Goal: Navigation & Orientation: Find specific page/section

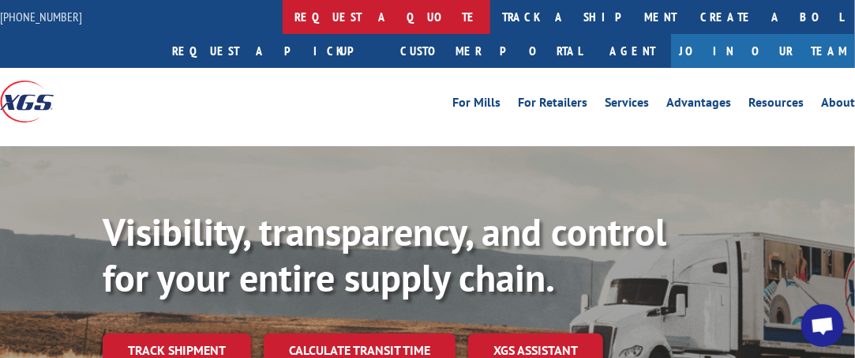
click at [330, 16] on link "request a quote" at bounding box center [387, 17] width 208 height 34
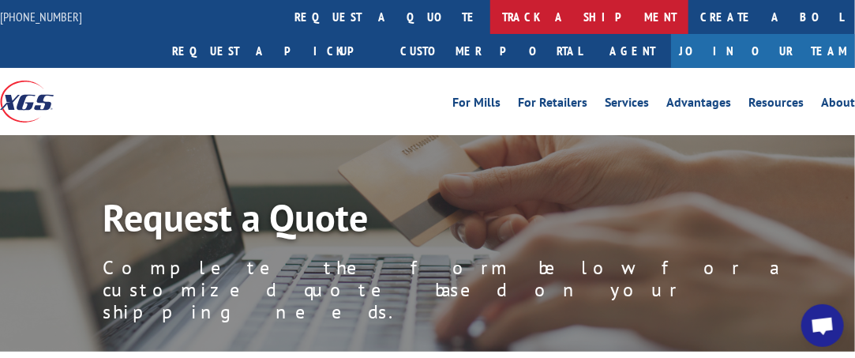
click at [490, 17] on link "track a shipment" at bounding box center [589, 17] width 198 height 34
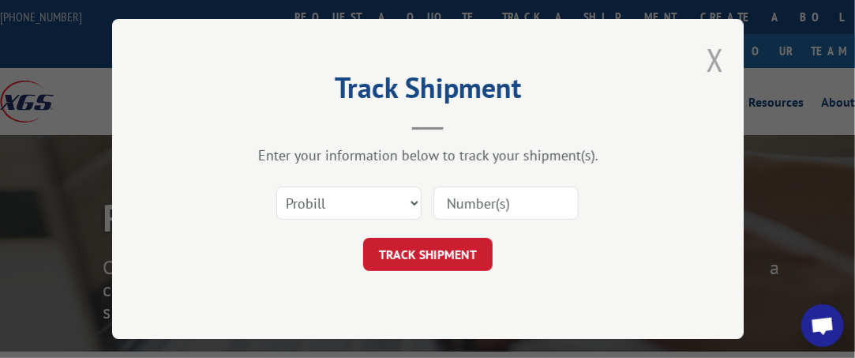
click at [713, 54] on button "Close modal" at bounding box center [714, 60] width 17 height 42
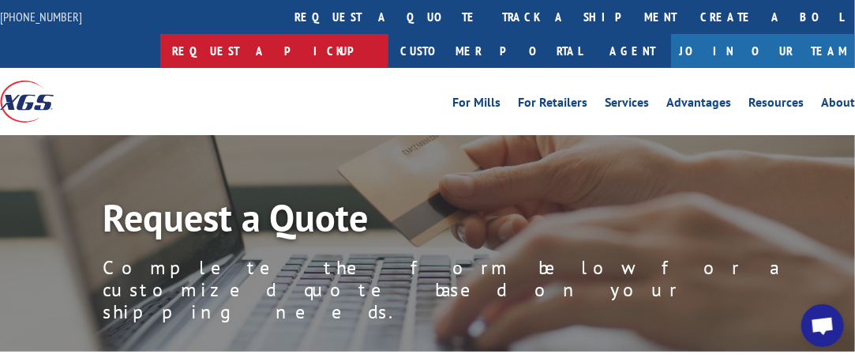
click at [388, 34] on link "Request a pickup" at bounding box center [274, 51] width 228 height 34
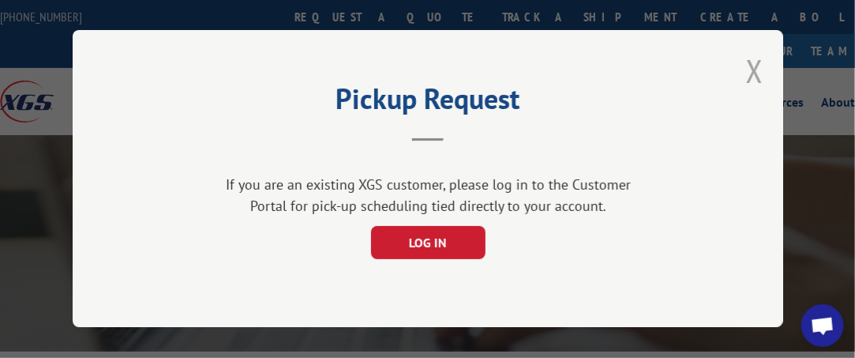
click at [752, 64] on button "Close modal" at bounding box center [754, 71] width 17 height 42
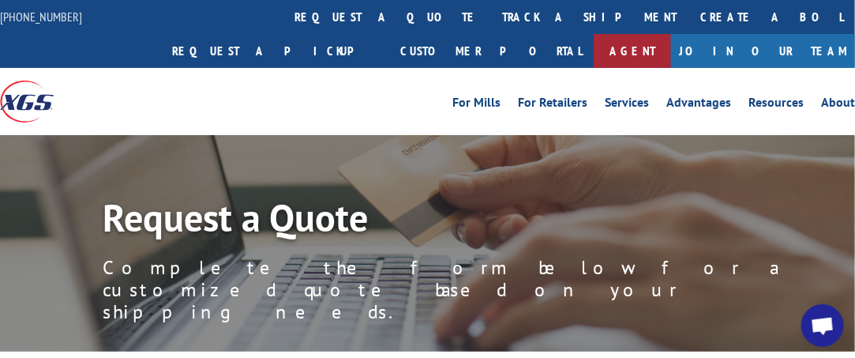
click at [671, 34] on link "Agent" at bounding box center [632, 51] width 77 height 34
